Goal: Transaction & Acquisition: Purchase product/service

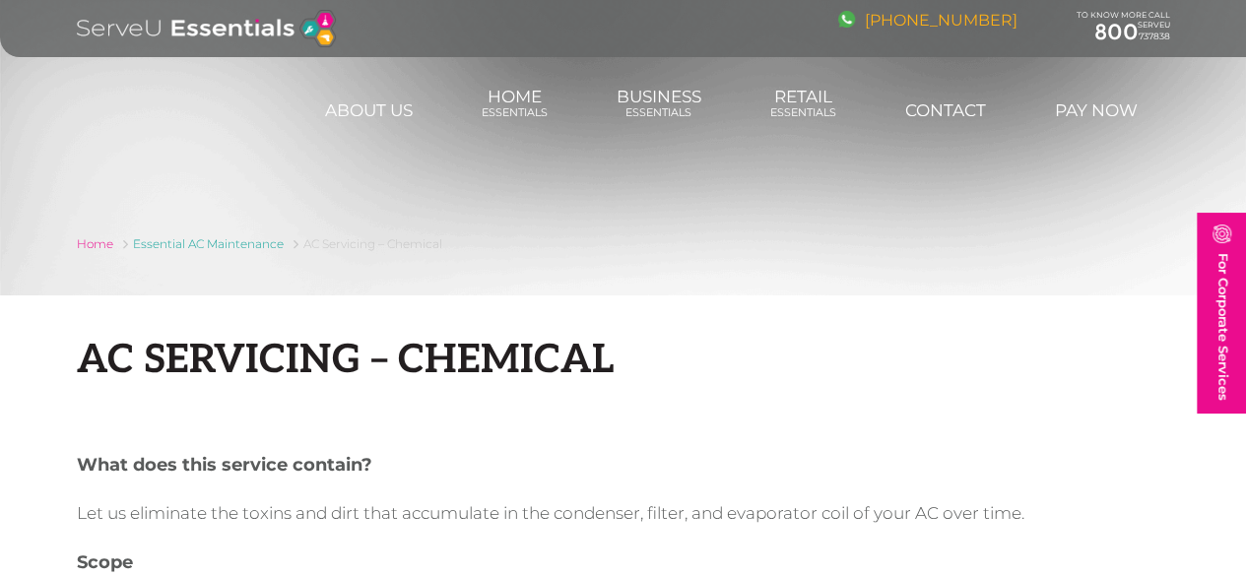
click at [995, 21] on link "[PHONE_NUMBER]" at bounding box center [927, 20] width 179 height 19
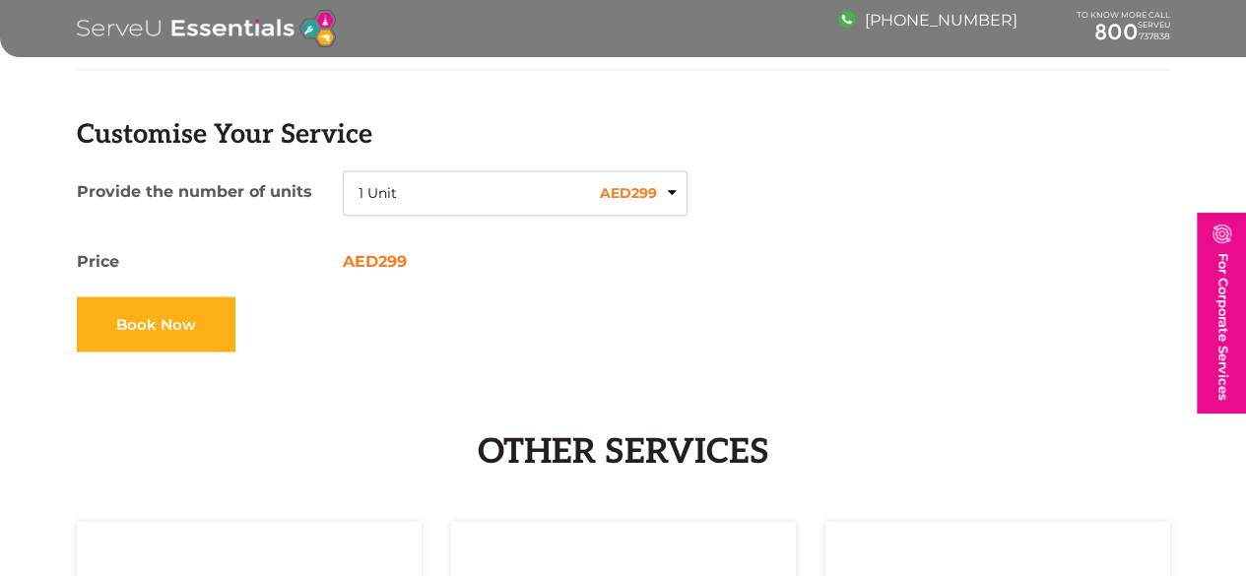
scroll to position [1477, 0]
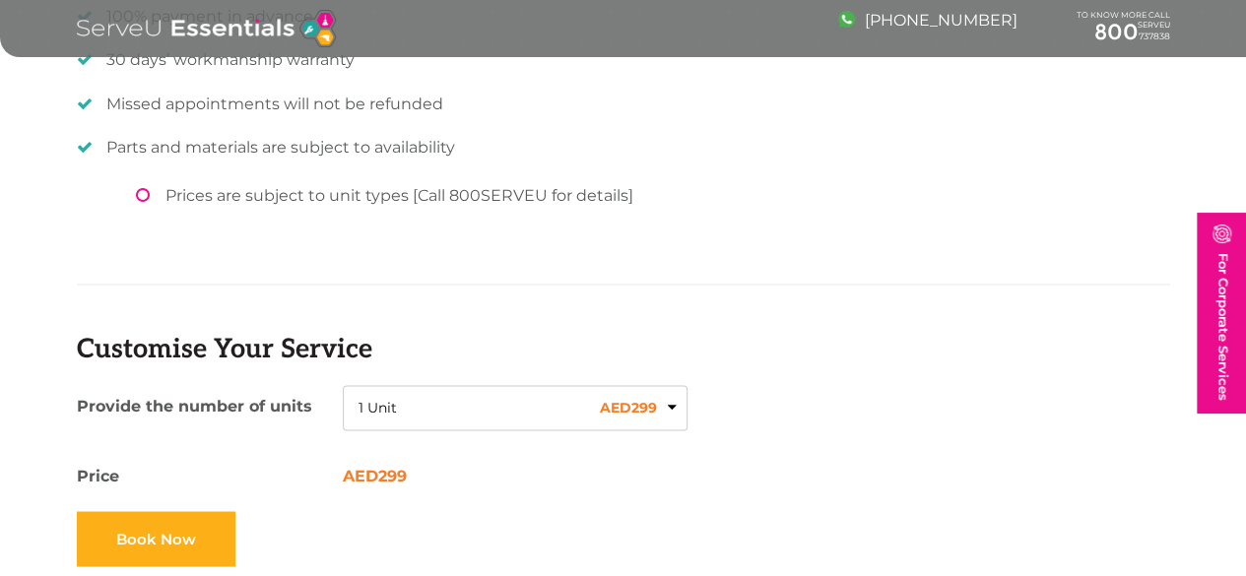
click at [485, 406] on button "1 Unit AED 299" at bounding box center [515, 407] width 345 height 45
click at [380, 505] on li "2 Units AED 598" at bounding box center [515, 507] width 315 height 33
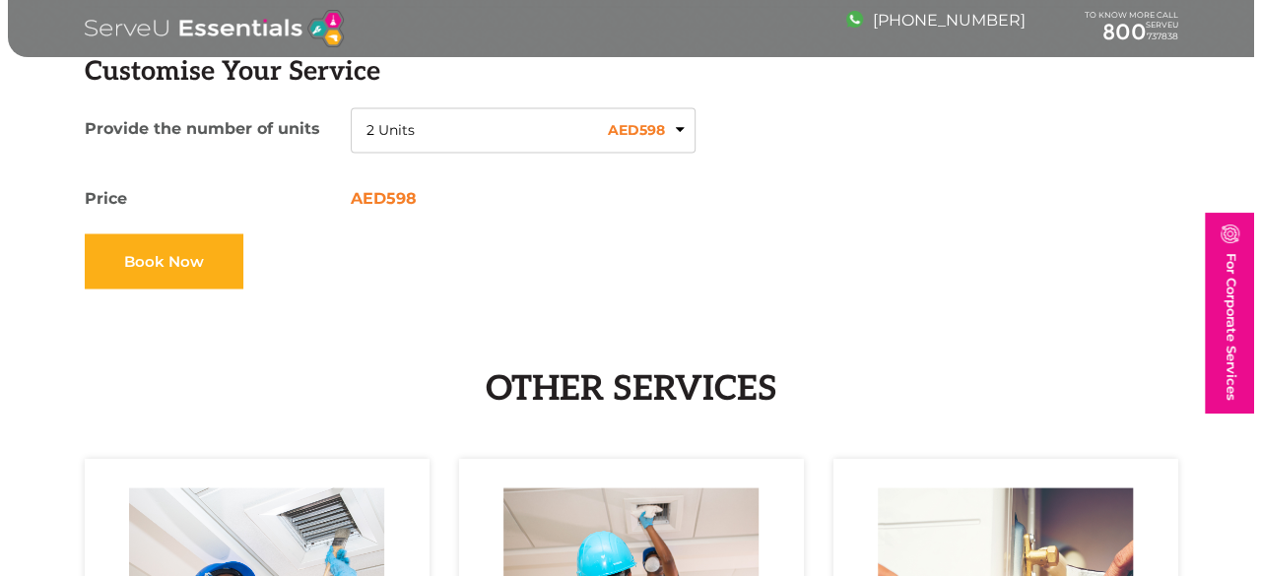
scroll to position [1773, 0]
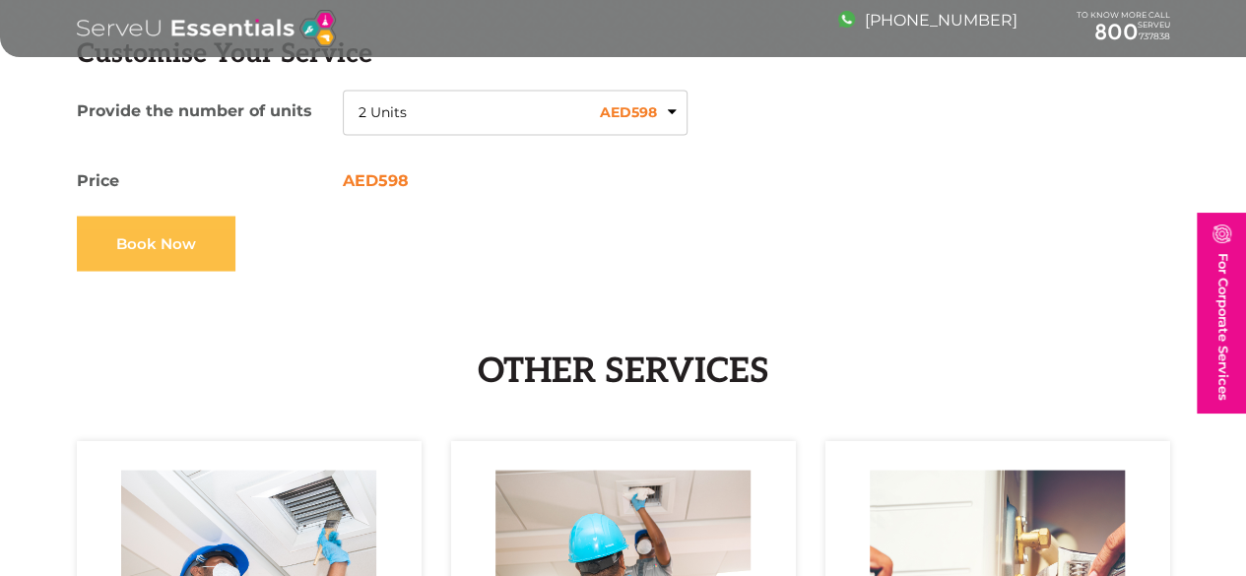
click at [92, 226] on link "Book Now" at bounding box center [156, 243] width 159 height 55
type input "2 Units"
type input "598"
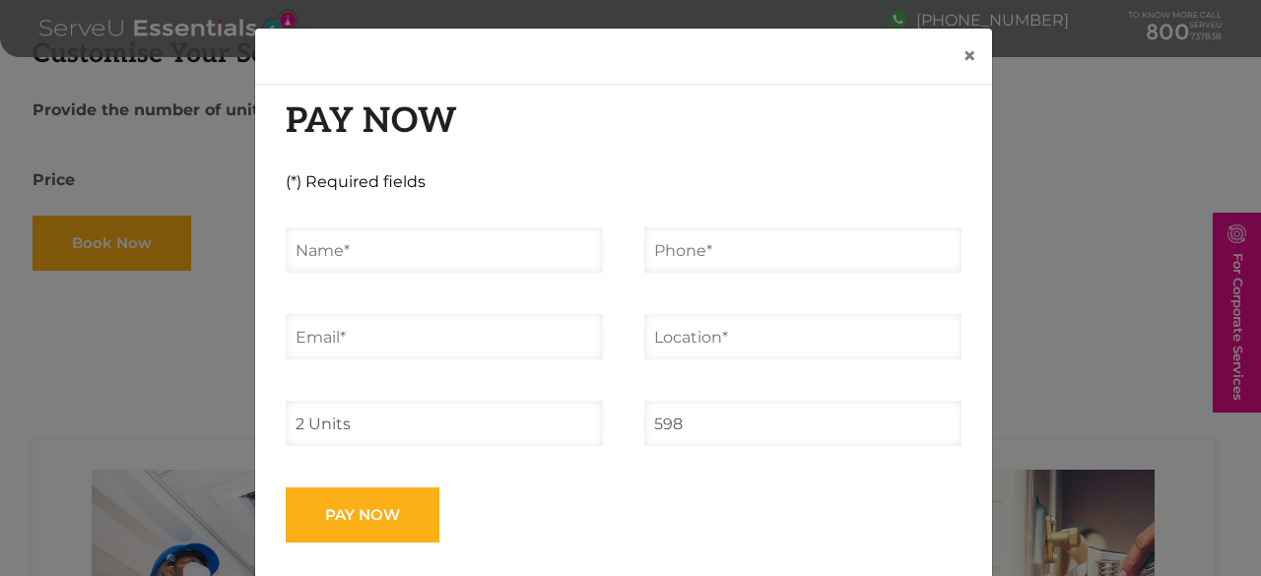
click at [493, 264] on input "text" at bounding box center [444, 250] width 317 height 45
type input "[PERSON_NAME]"
type input "0505513020"
type input "[PERSON_NAME][EMAIL_ADDRESS][DOMAIN_NAME]"
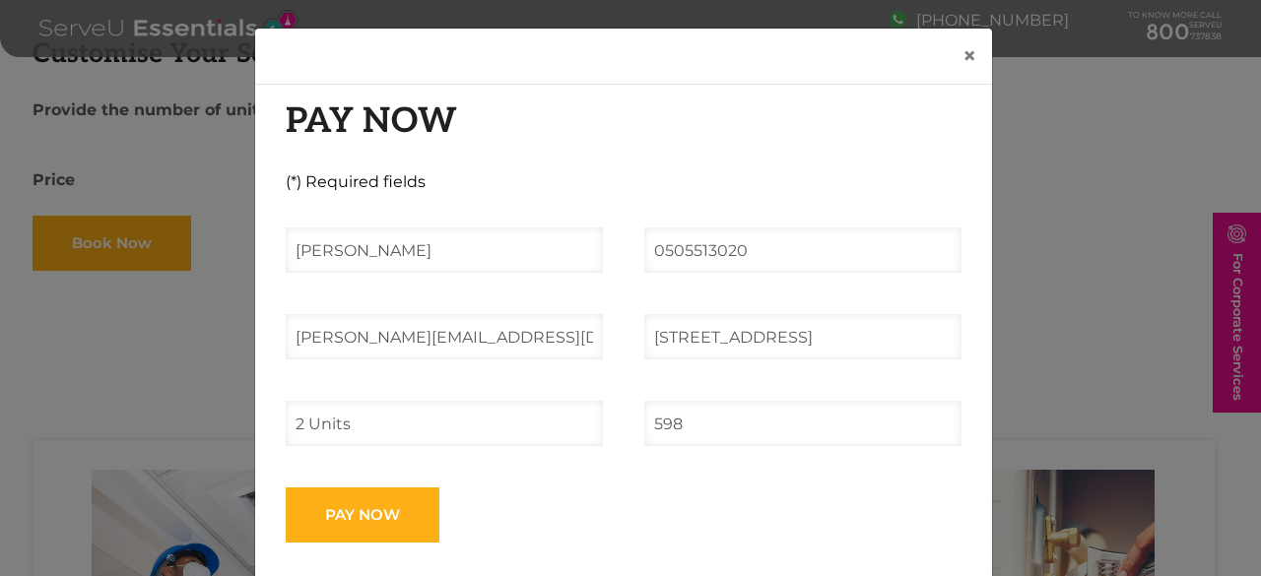
scroll to position [0, 24]
type input "[STREET_ADDRESS]"
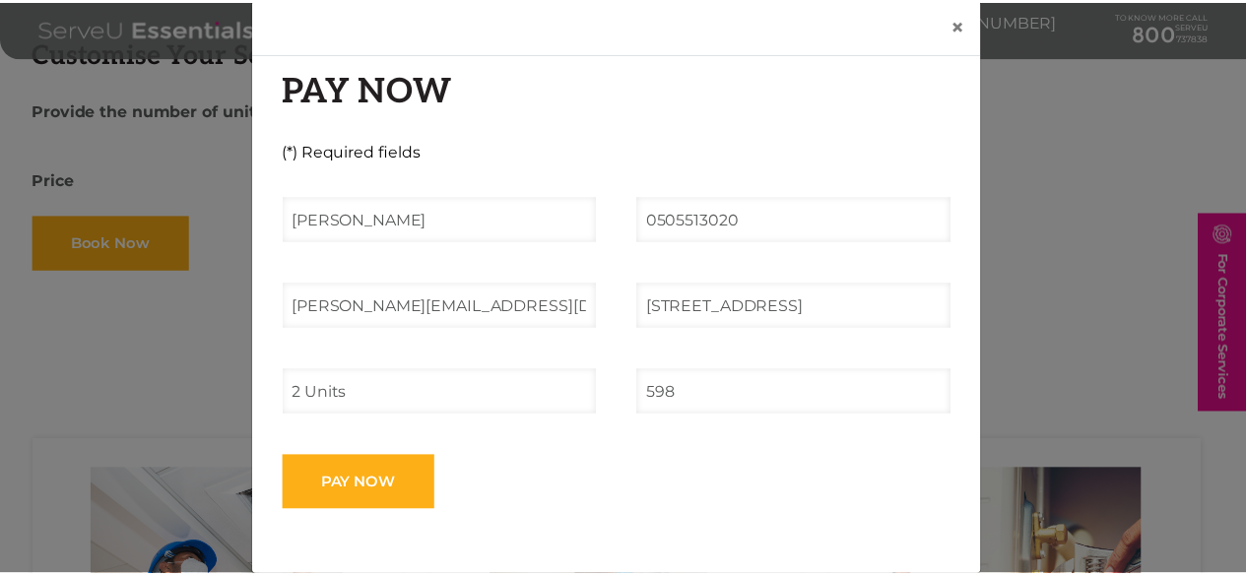
scroll to position [59, 0]
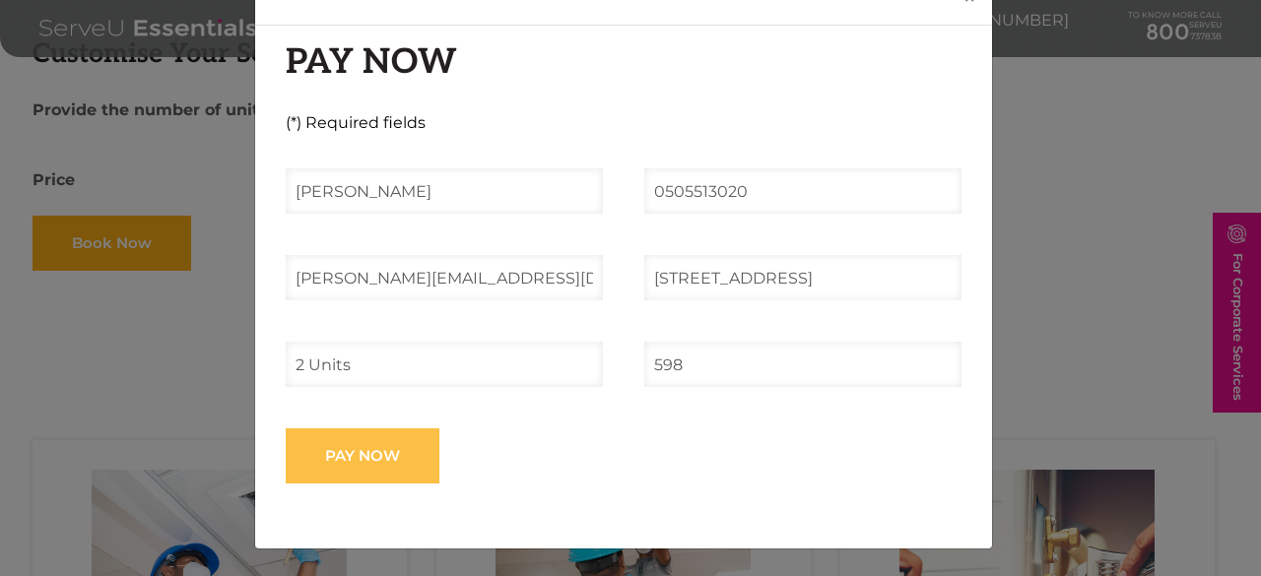
click at [399, 460] on input "Pay now" at bounding box center [363, 455] width 154 height 55
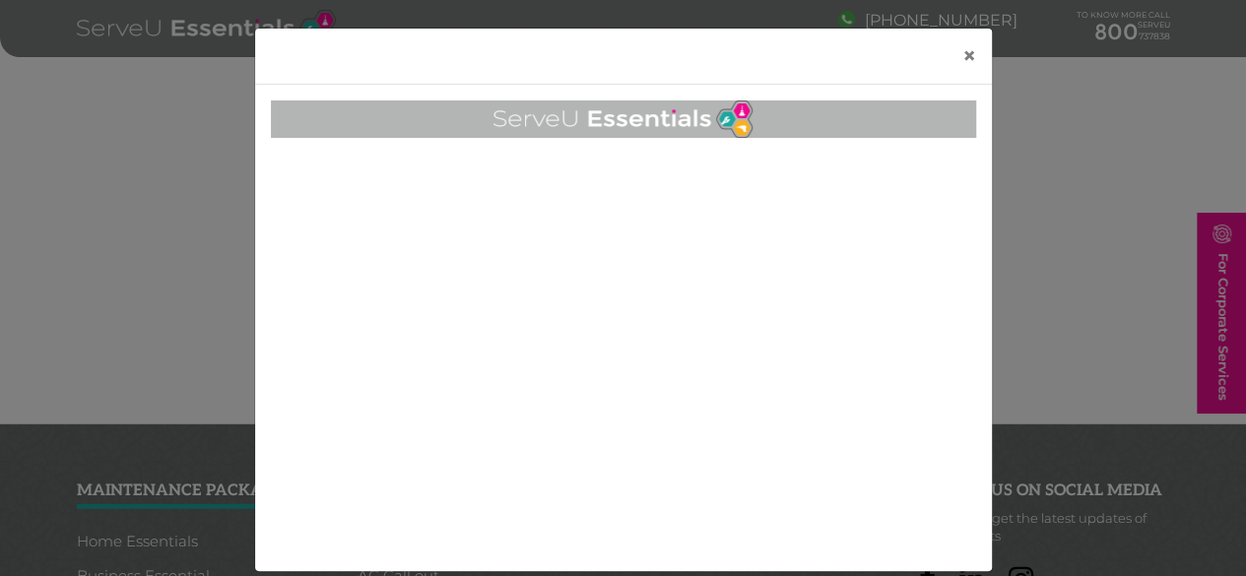
scroll to position [2659, 0]
